Goal: Contribute content

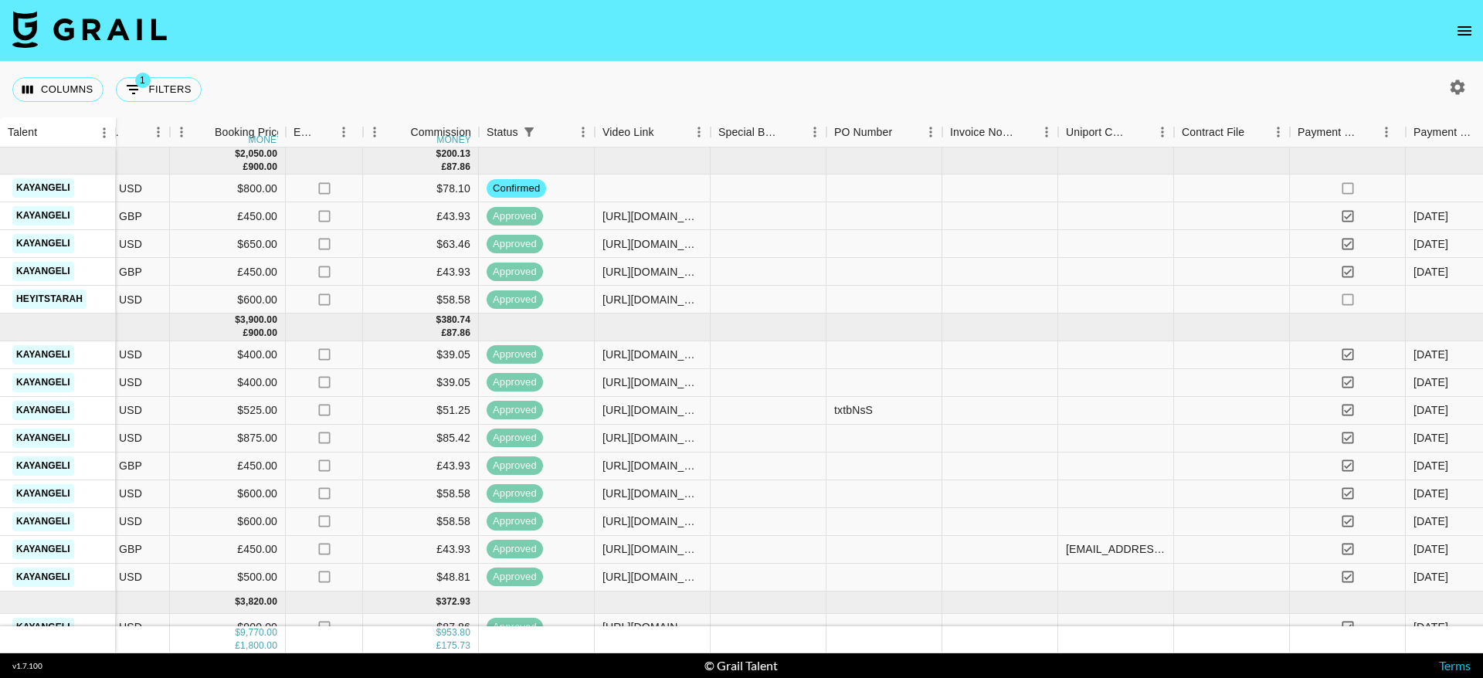
scroll to position [0, 1099]
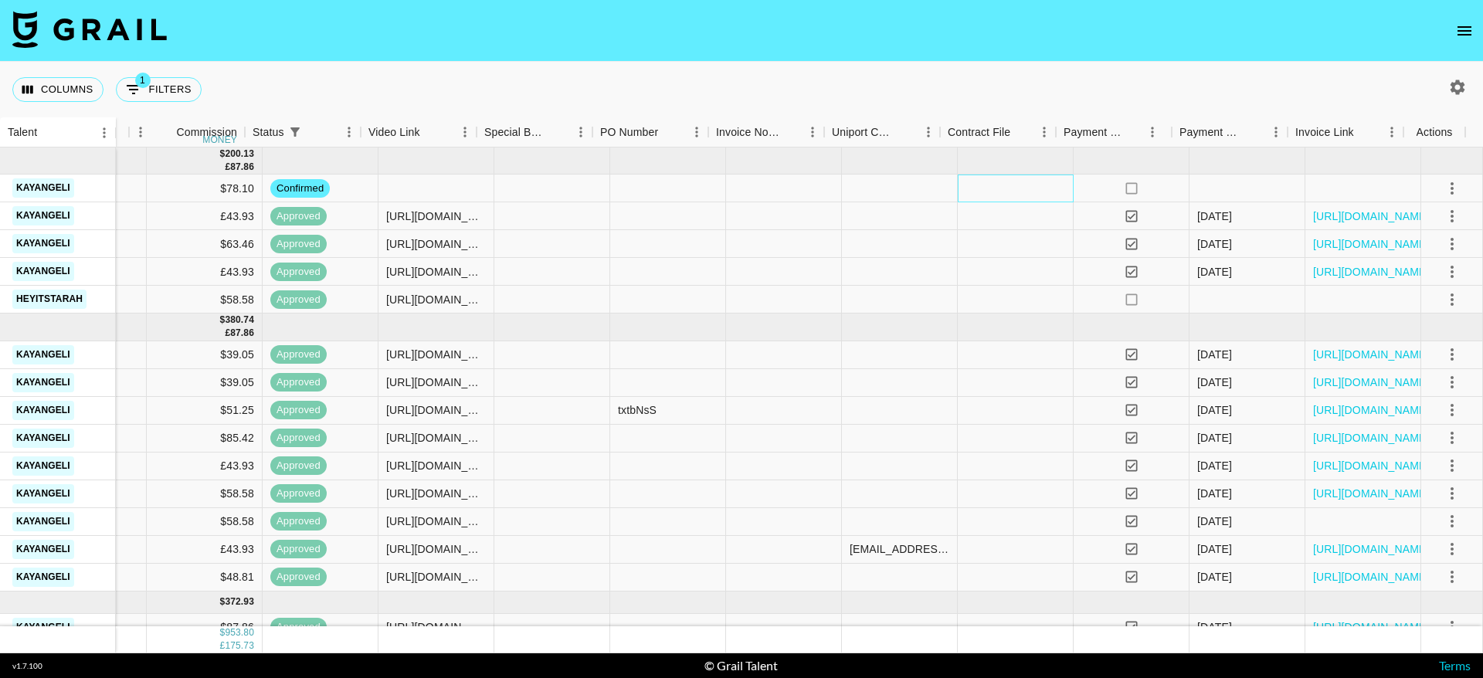
click at [967, 185] on div at bounding box center [1016, 189] width 116 height 28
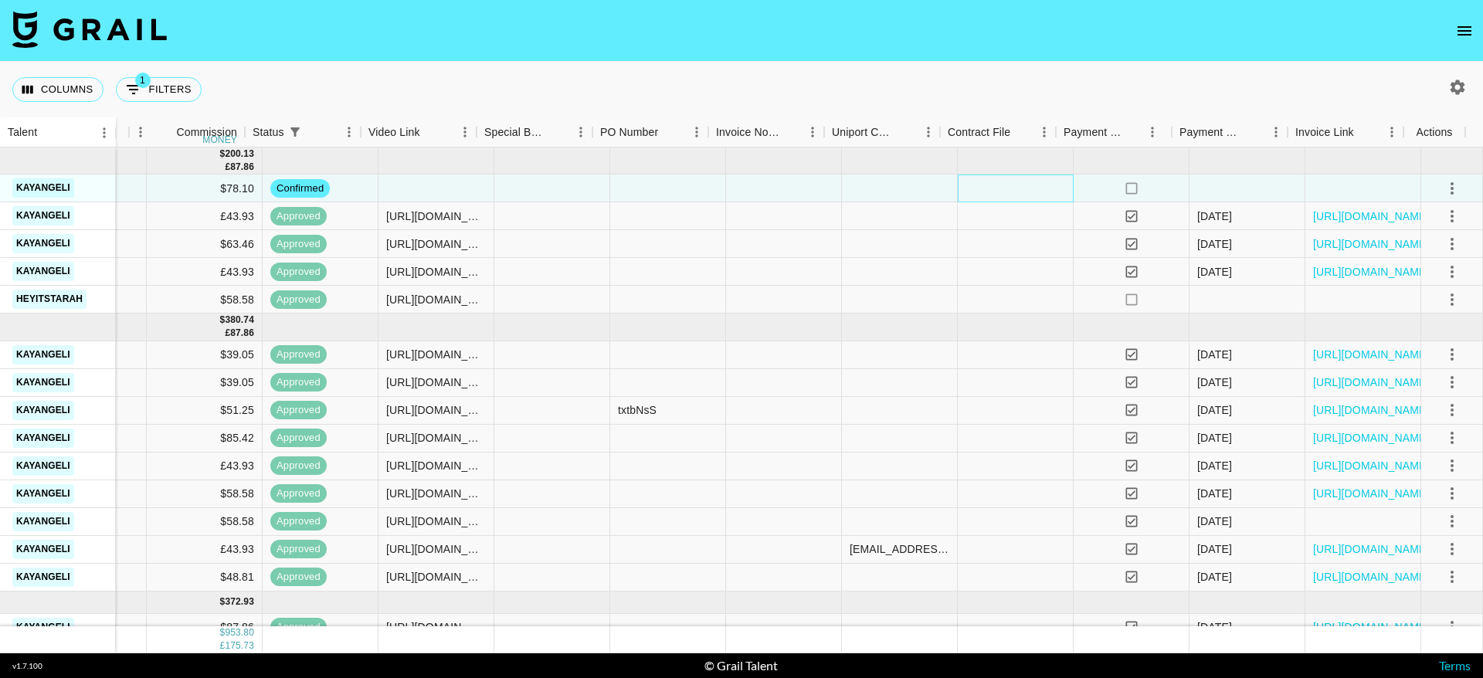
click at [967, 185] on div at bounding box center [1016, 189] width 116 height 28
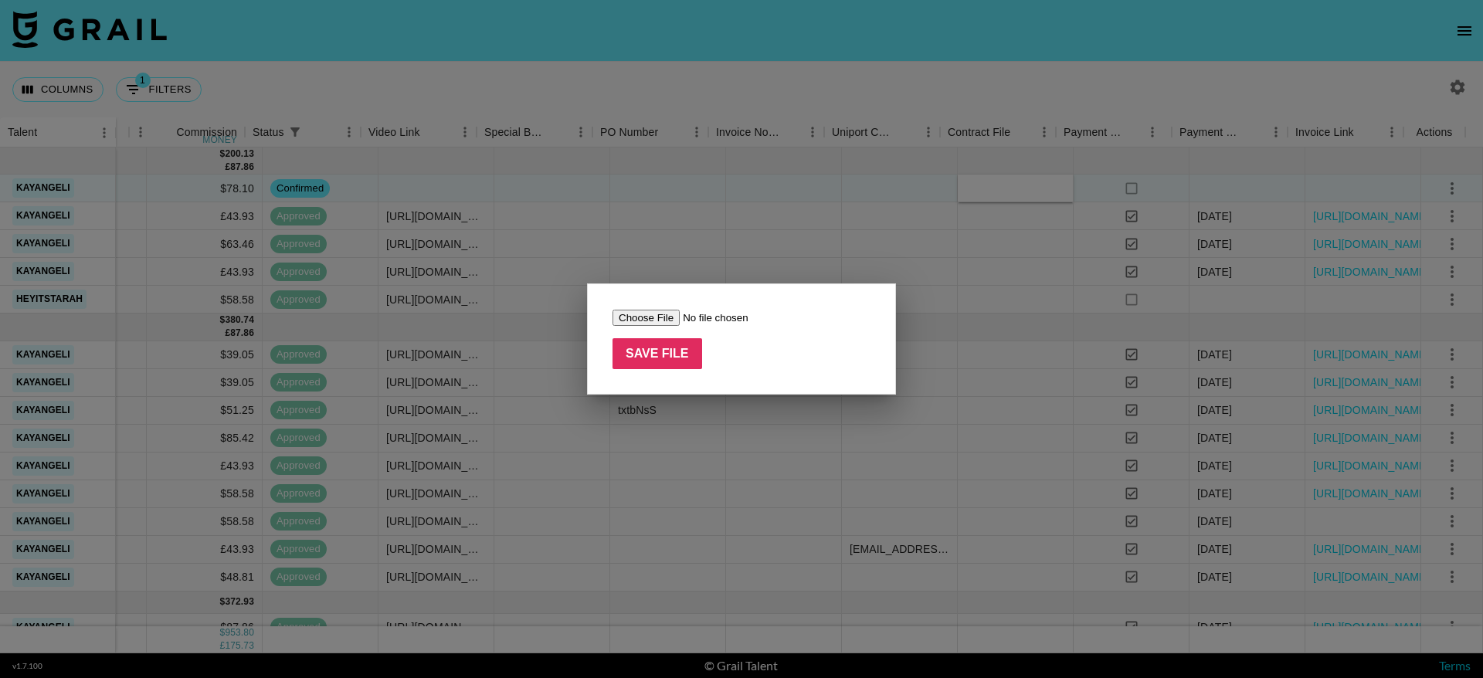
click at [636, 318] on input "file" at bounding box center [709, 318] width 195 height 16
type input "C:\fakepath\(signed) Roki Agency x Associated Talent Limited @kayangeli.pdf"
click at [665, 349] on input "Save File" at bounding box center [657, 353] width 90 height 31
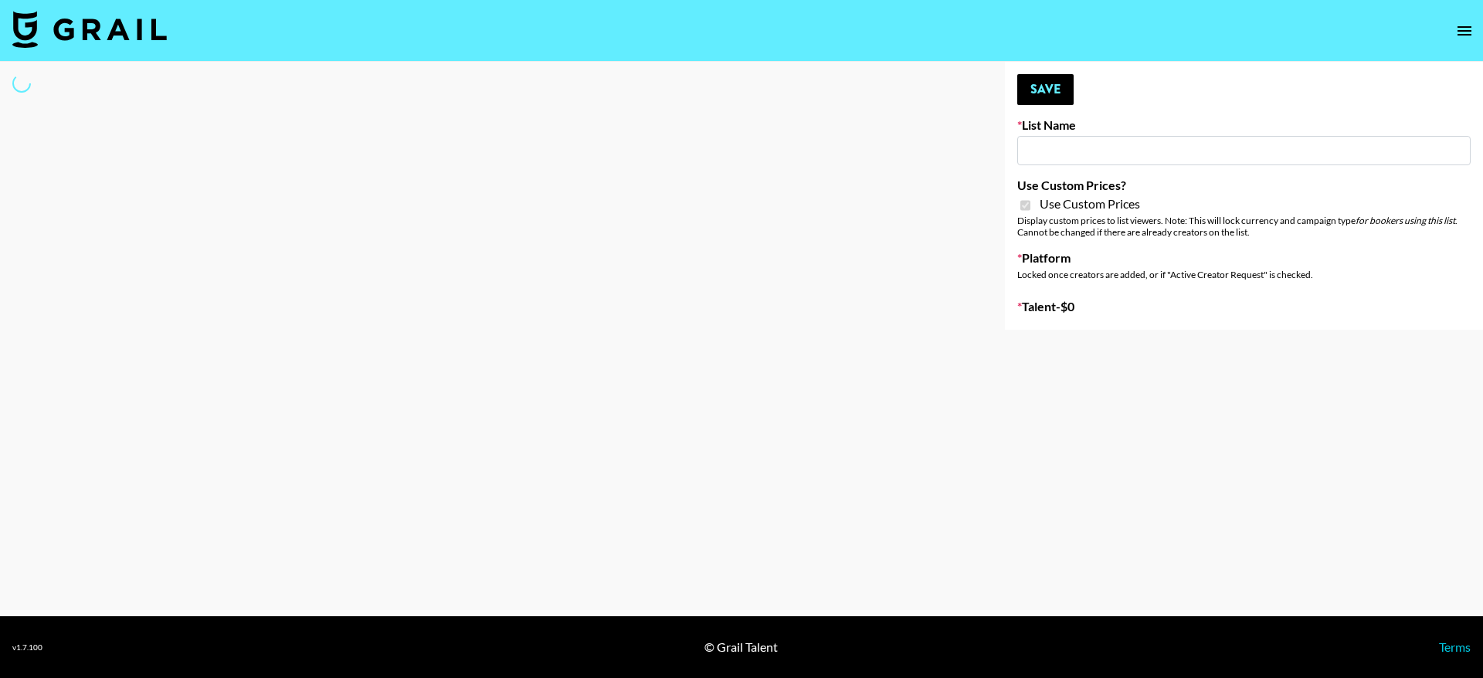
type input "Content Labs for Perplexity"
checkbox input "true"
select select "Brand"
